Goal: Browse casually: Explore the website without a specific task or goal

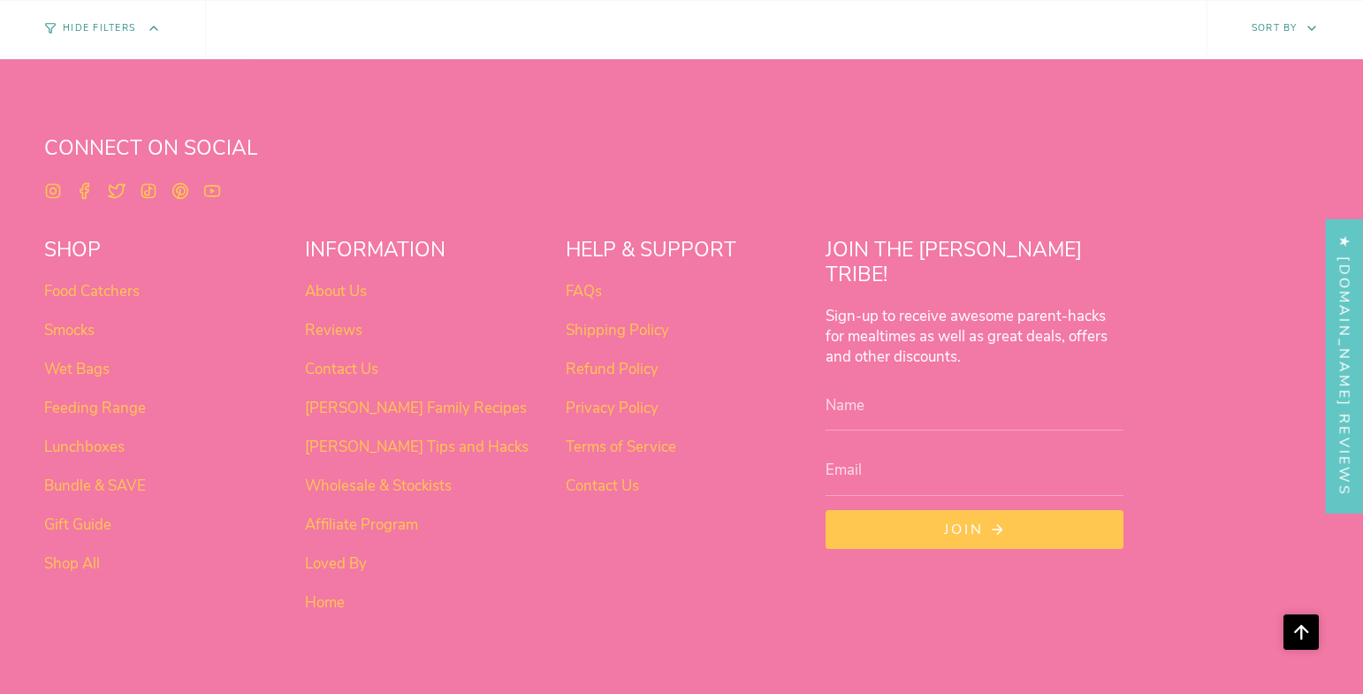
scroll to position [1111, 0]
